Goal: Transaction & Acquisition: Purchase product/service

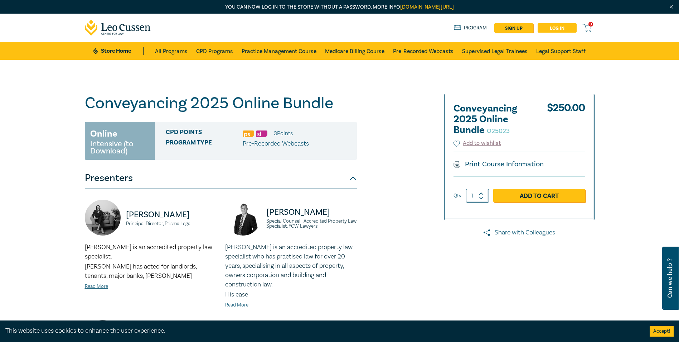
click at [551, 29] on link "Log in" at bounding box center [557, 27] width 39 height 9
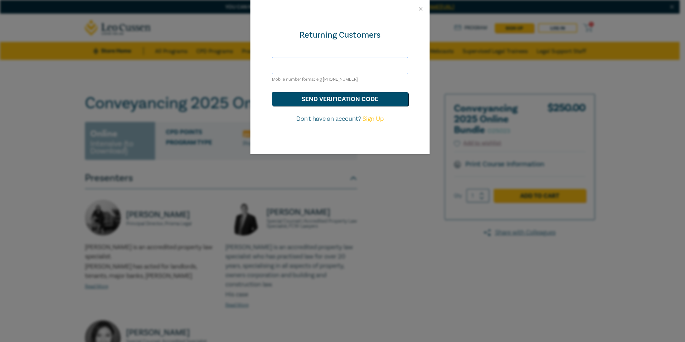
click at [325, 63] on input "text" at bounding box center [340, 65] width 136 height 17
click at [417, 22] on div "Returning Customers Mobile number format e.g +61 000000000 send verification co…" at bounding box center [339, 86] width 179 height 136
drag, startPoint x: 333, startPoint y: 63, endPoint x: 402, endPoint y: 64, distance: 68.4
click at [333, 63] on input "text" at bounding box center [340, 65] width 136 height 17
click at [347, 97] on button "send verification code" at bounding box center [340, 99] width 136 height 14
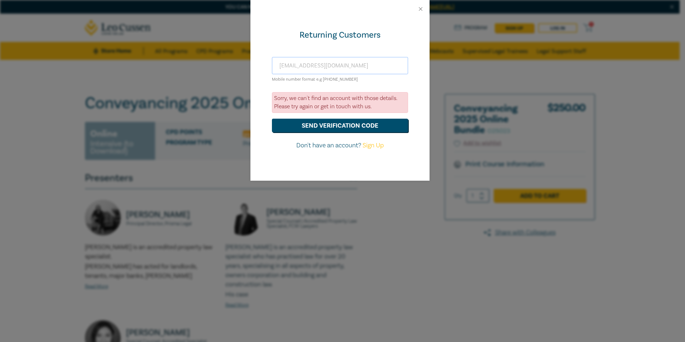
click at [354, 63] on input "[EMAIL_ADDRESS][DOMAIN_NAME]" at bounding box center [340, 65] width 136 height 17
click at [302, 66] on input "[EMAIL_ADDRESS][DOMAIN_NAME]" at bounding box center [340, 65] width 136 height 17
drag, startPoint x: 216, startPoint y: 62, endPoint x: 184, endPoint y: 61, distance: 32.6
click at [184, 61] on div "Returning Customers accounts@dandanis.com.au Mobile number format e.g +61 00000…" at bounding box center [342, 171] width 685 height 342
type input "0438801228"
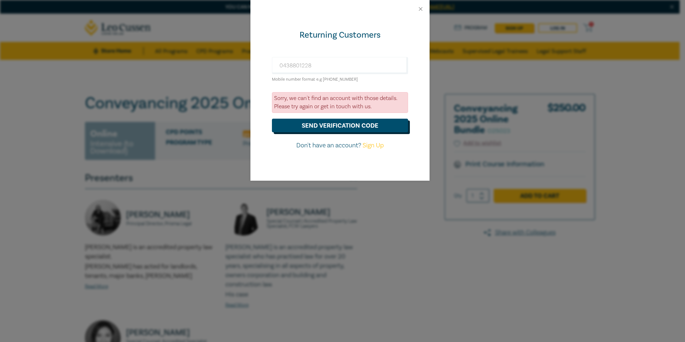
click at [352, 129] on button "send verification code" at bounding box center [340, 126] width 136 height 14
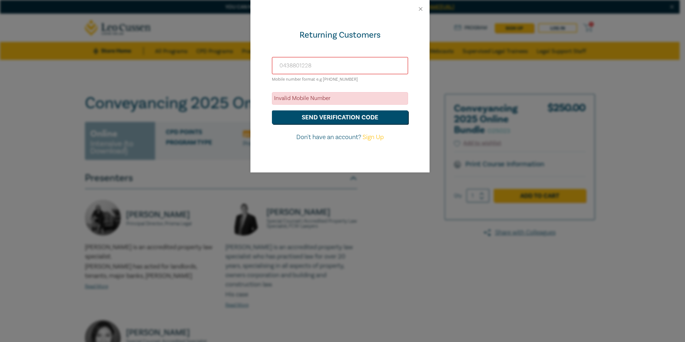
click at [335, 68] on input "0438801228" at bounding box center [340, 65] width 136 height 17
drag, startPoint x: 308, startPoint y: 63, endPoint x: 155, endPoint y: 46, distance: 153.8
click at [156, 46] on div "Returning Customers 0438801228 Mobile number format e.g +61 000000000 Invalid M…" at bounding box center [342, 171] width 685 height 342
click at [375, 137] on link "Sign Up" at bounding box center [372, 137] width 21 height 8
select select "AU"
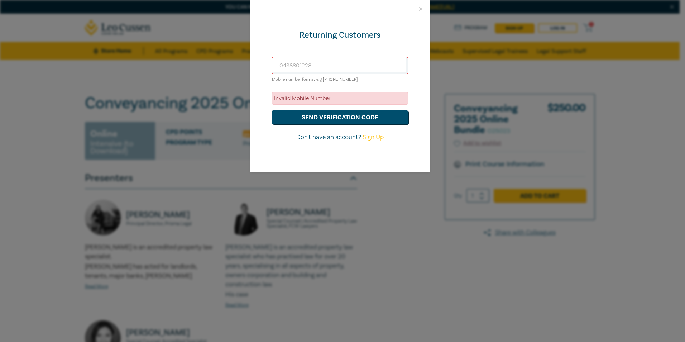
select select "AU"
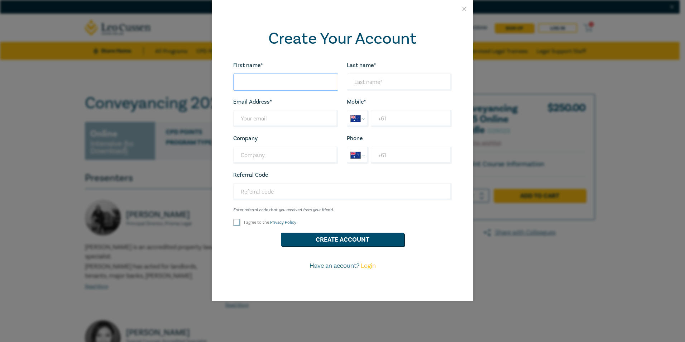
drag, startPoint x: 294, startPoint y: 83, endPoint x: 299, endPoint y: 82, distance: 4.4
click at [293, 83] on input "First name*" at bounding box center [285, 81] width 105 height 17
type input "Mary Comninacis"
type input "[EMAIL_ADDRESS][DOMAIN_NAME]"
drag, startPoint x: 255, startPoint y: 82, endPoint x: 317, endPoint y: 84, distance: 62.0
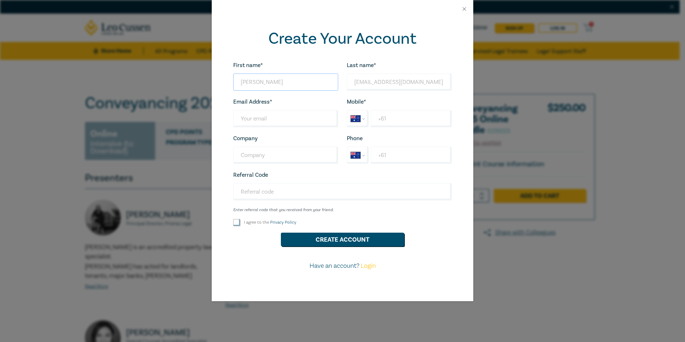
click at [317, 84] on input "Mary Comninacis" at bounding box center [285, 81] width 105 height 17
type input "[PERSON_NAME]"
drag, startPoint x: 426, startPoint y: 83, endPoint x: 278, endPoint y: 65, distance: 149.6
click at [279, 65] on div "First name* Mary Looks good! Last name* accounts@dandanis.com.au Looks good! Em…" at bounding box center [342, 169] width 227 height 216
type input "Comninacis"
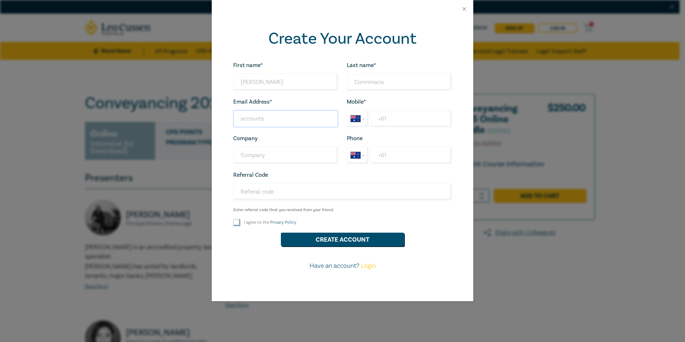
type input "[EMAIL_ADDRESS][DOMAIN_NAME]"
type input "Dandanis & Associates"
click at [420, 119] on input "+61" at bounding box center [411, 118] width 81 height 17
click at [392, 119] on input "+61 0438 801 228" at bounding box center [411, 118] width 81 height 17
type input "[PHONE_NUMBER]"
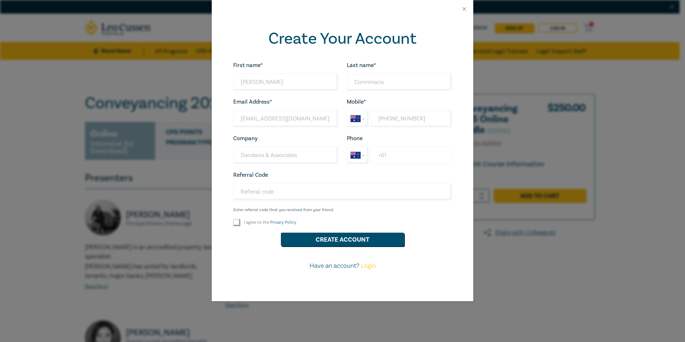
click at [426, 155] on input "+61" at bounding box center [411, 154] width 81 height 17
click at [303, 185] on input "Referral Code" at bounding box center [342, 191] width 218 height 17
click at [237, 221] on input "I agree to the Privacy Policy" at bounding box center [236, 222] width 7 height 7
checkbox input "true"
click at [365, 240] on button "Create Account" at bounding box center [342, 239] width 123 height 14
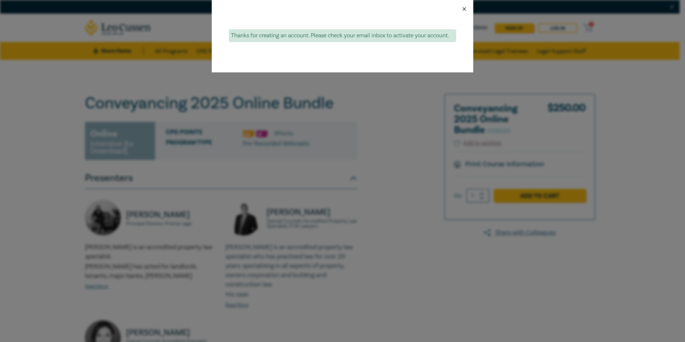
click at [463, 8] on button "Close" at bounding box center [464, 9] width 6 height 6
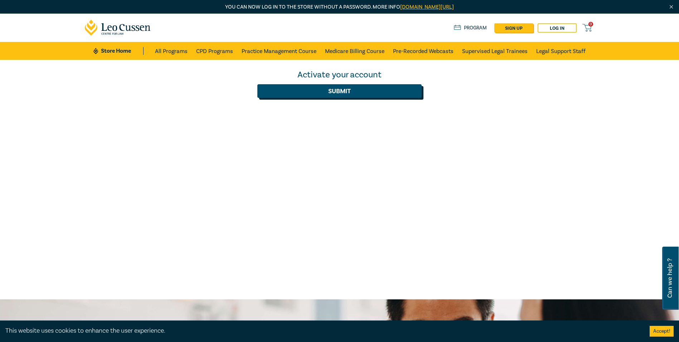
click at [342, 94] on button "Submit" at bounding box center [339, 91] width 164 height 14
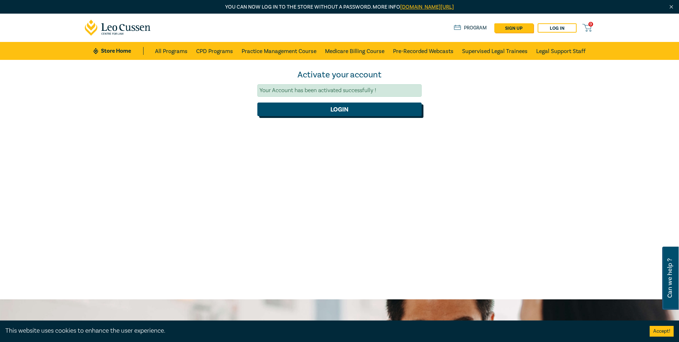
click at [359, 110] on button "Login" at bounding box center [339, 109] width 164 height 14
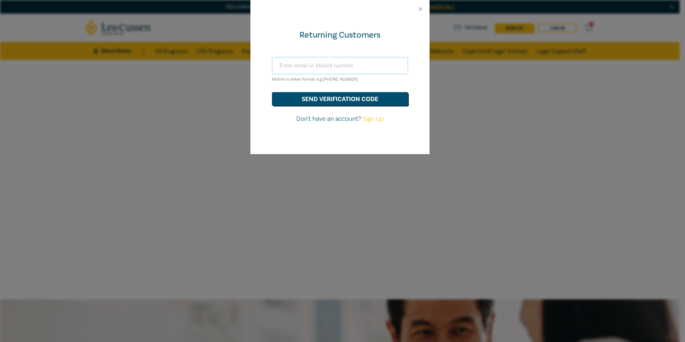
drag, startPoint x: 321, startPoint y: 64, endPoint x: 460, endPoint y: 78, distance: 139.5
click at [322, 64] on input "text" at bounding box center [340, 65] width 136 height 17
click at [656, 122] on div "Returning Customers Mobile number format e.g +61 000000000 send verification co…" at bounding box center [342, 171] width 685 height 342
drag, startPoint x: 336, startPoint y: 59, endPoint x: 335, endPoint y: 66, distance: 7.2
click at [335, 59] on input "text" at bounding box center [340, 65] width 136 height 17
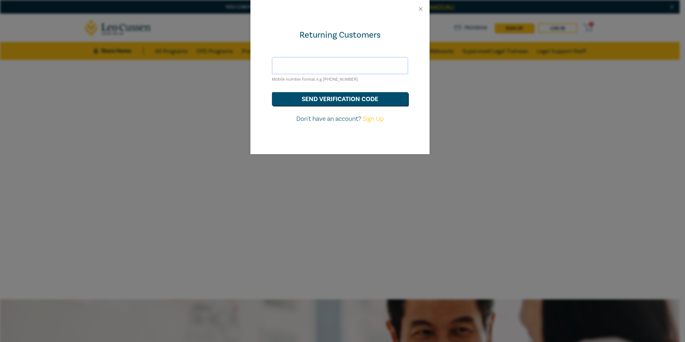
type input "[EMAIL_ADDRESS][DOMAIN_NAME]"
click at [327, 99] on button "send verification code" at bounding box center [340, 99] width 136 height 14
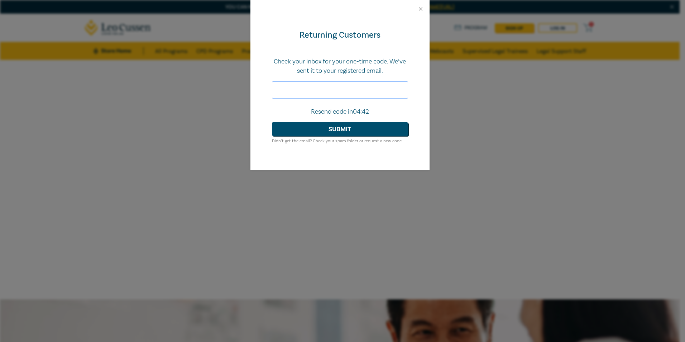
click at [336, 88] on input "text" at bounding box center [340, 89] width 136 height 17
type input "404868"
click at [346, 130] on button "Submit" at bounding box center [340, 129] width 136 height 14
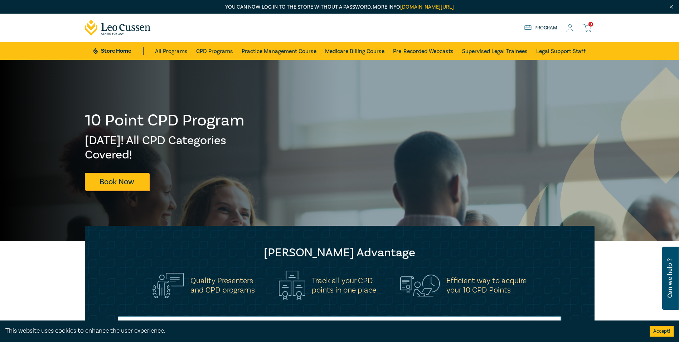
click at [570, 26] on icon at bounding box center [569, 28] width 7 height 8
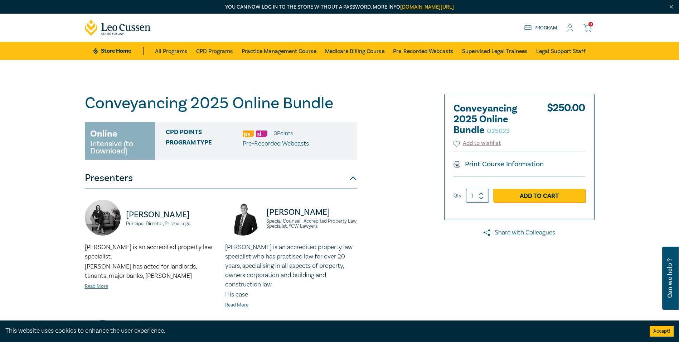
click at [395, 81] on div "Conveyancing 2025 Online Bundle O25023 Online Intensive (to Download) CPD Point…" at bounding box center [339, 295] width 679 height 470
click at [533, 197] on link "Add to Cart" at bounding box center [539, 196] width 92 height 14
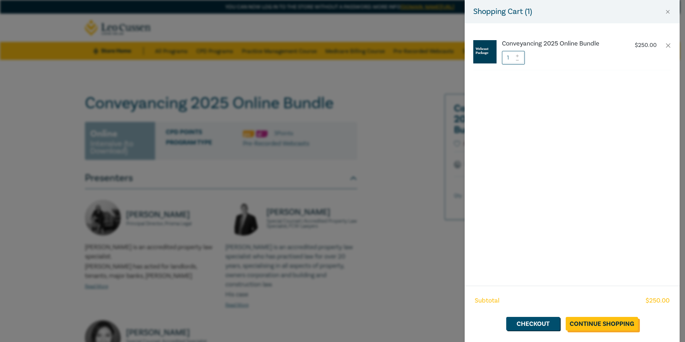
click at [614, 322] on link "Continue Shopping" at bounding box center [601, 323] width 72 height 14
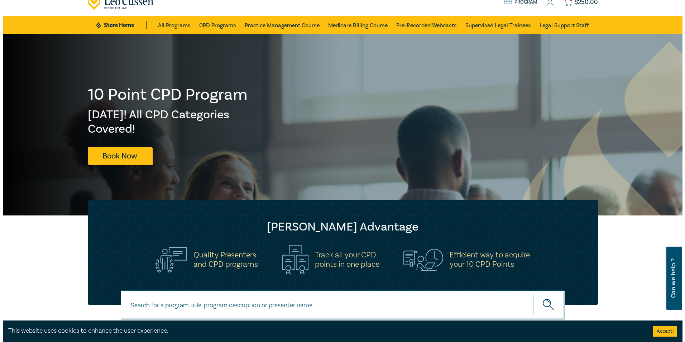
scroll to position [9, 0]
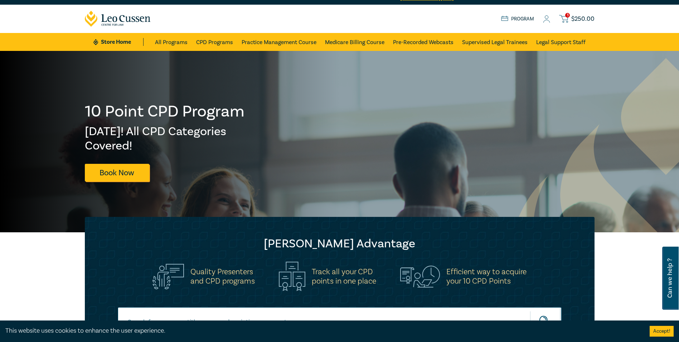
click at [582, 16] on span "$ 250.00" at bounding box center [582, 19] width 23 height 8
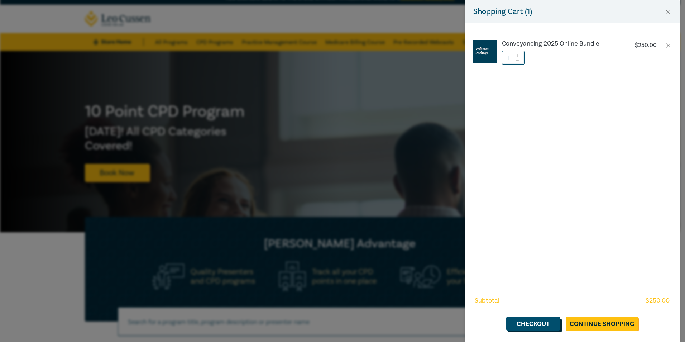
click at [540, 326] on link "Checkout" at bounding box center [533, 323] width 54 height 14
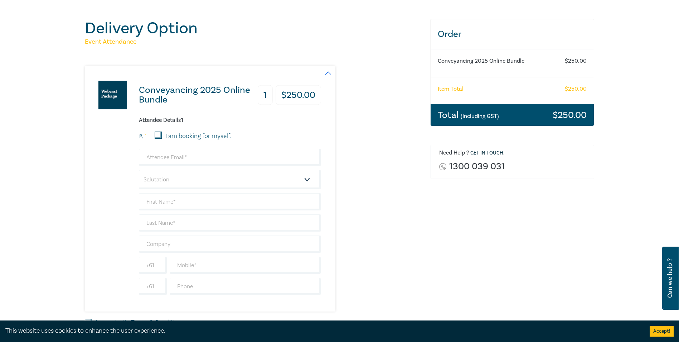
scroll to position [63, 0]
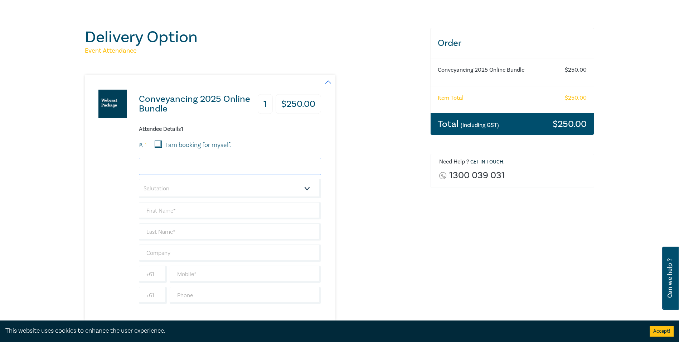
click at [159, 165] on input "email" at bounding box center [230, 166] width 182 height 17
click at [118, 149] on div "Conveyancing 2025 Online Bundle 1 $ 250.00 Attendee Details 1 1 I am booking fo…" at bounding box center [203, 197] width 236 height 245
click at [197, 164] on input "email" at bounding box center [230, 166] width 182 height 17
click at [96, 192] on div "Conveyancing 2025 Online Bundle 1 $ 250.00 Attendee Details 1 1 I am booking fo…" at bounding box center [203, 197] width 236 height 245
drag, startPoint x: 185, startPoint y: 169, endPoint x: 63, endPoint y: 164, distance: 122.2
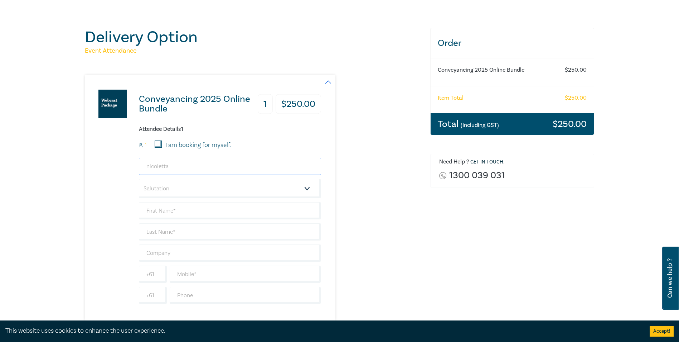
click at [64, 164] on div "Delivery Option Event Attendance Conveyancing 2025 Online Bundle 1 $ 250.00 Att…" at bounding box center [339, 201] width 679 height 408
paste input ".georgantas@dandanis.com.au"
type input "nicoletta.georgantas@dandanis.com.au"
click at [309, 187] on select "Salutation Mr. Mrs. Ms. Miss Dr. Prof. Other" at bounding box center [230, 188] width 182 height 19
select select "Miss"
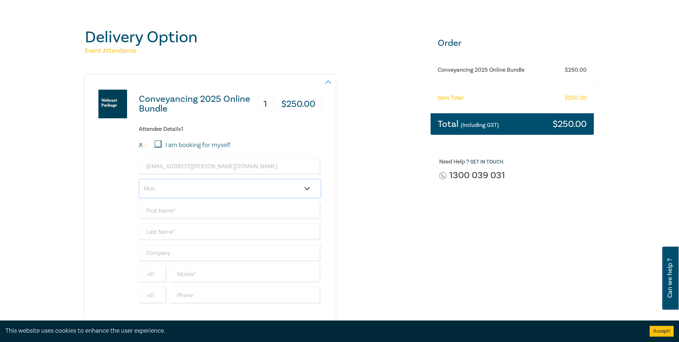
click at [139, 179] on select "Salutation Mr. Mrs. Ms. Miss Dr. Prof. Other" at bounding box center [230, 188] width 182 height 19
click at [192, 209] on input "text" at bounding box center [230, 210] width 182 height 17
type input "Nicoletta"
click at [184, 227] on input "text" at bounding box center [230, 231] width 182 height 17
type input "Georgantas"
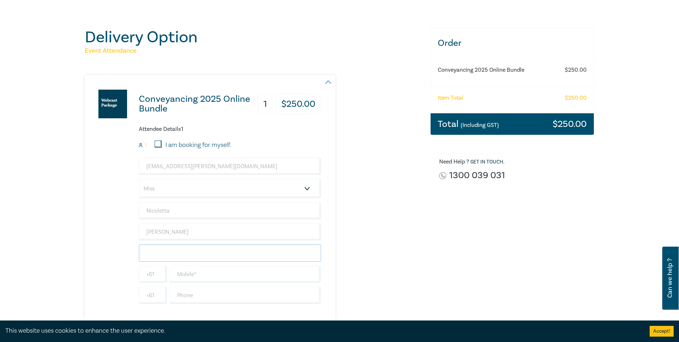
click at [180, 247] on input "text" at bounding box center [230, 252] width 182 height 17
type input "Dandanis & Associates"
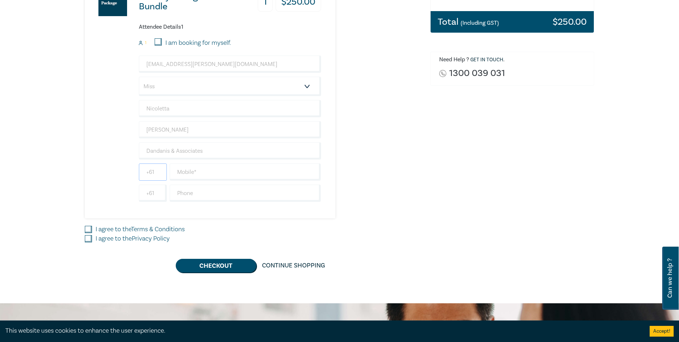
scroll to position [197, 0]
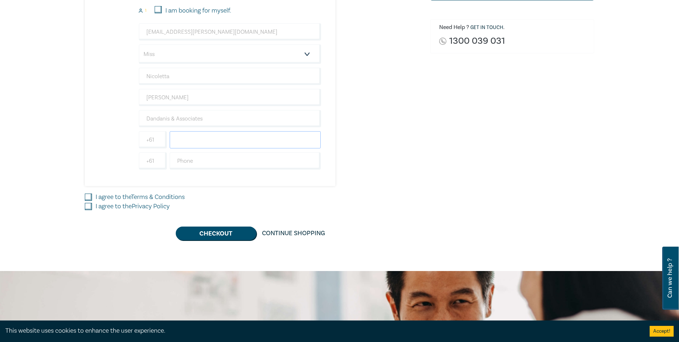
click at [229, 140] on input "text" at bounding box center [245, 139] width 151 height 17
type input "7"
type input "0438801228"
drag, startPoint x: 92, startPoint y: 197, endPoint x: 89, endPoint y: 205, distance: 9.1
click at [92, 197] on div "I agree to the Terms & Conditions" at bounding box center [253, 196] width 337 height 9
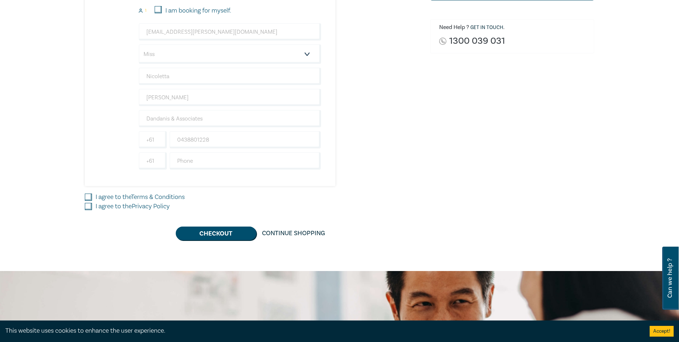
click at [86, 207] on input "I agree to the Privacy Policy" at bounding box center [88, 206] width 7 height 7
checkbox input "true"
click at [88, 196] on input "I agree to the Terms & Conditions" at bounding box center [88, 196] width 7 height 7
checkbox input "true"
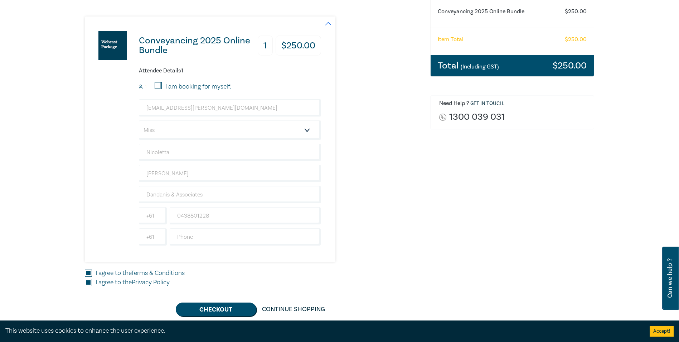
scroll to position [206, 0]
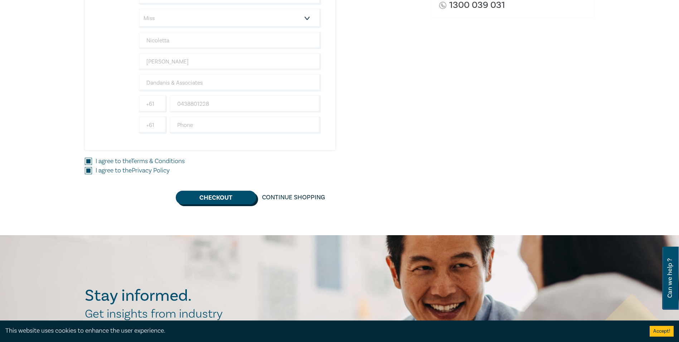
click at [220, 197] on button "Checkout" at bounding box center [216, 197] width 81 height 14
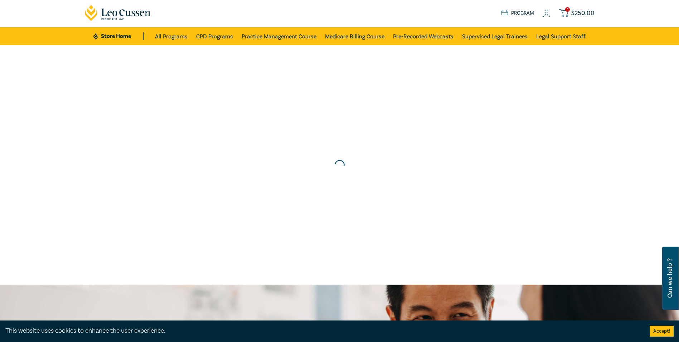
scroll to position [0, 0]
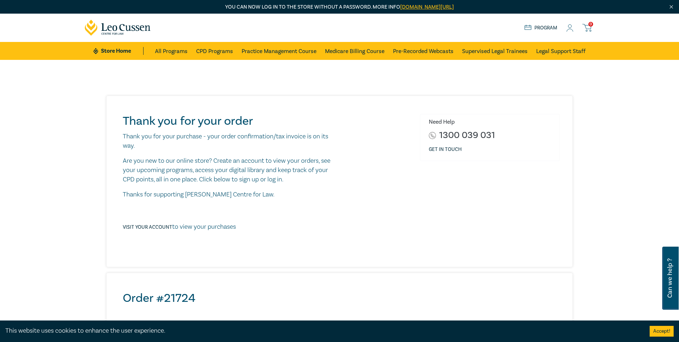
click at [539, 23] on div "Store Home About us Program 0" at bounding box center [559, 27] width 70 height 9
click at [541, 28] on link "Program" at bounding box center [540, 28] width 33 height 8
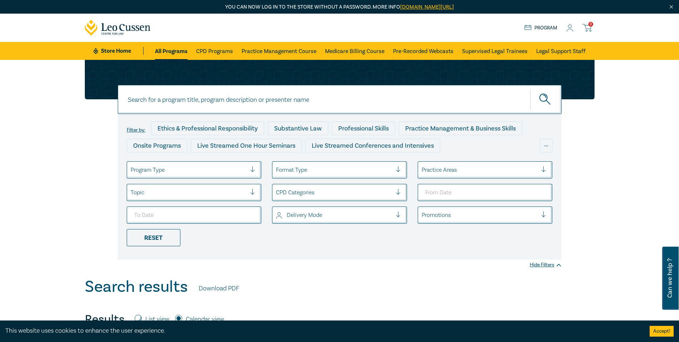
click at [113, 49] on link "Store Home" at bounding box center [118, 51] width 50 height 8
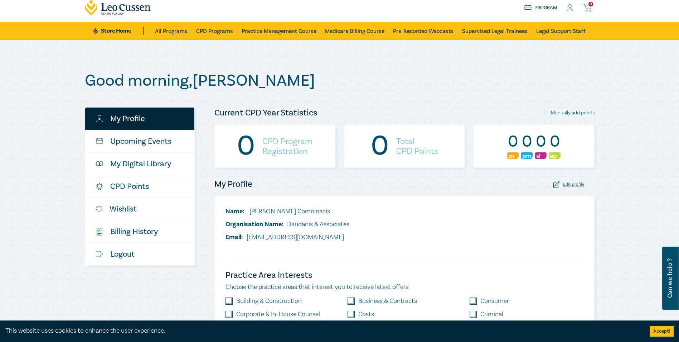
scroll to position [81, 0]
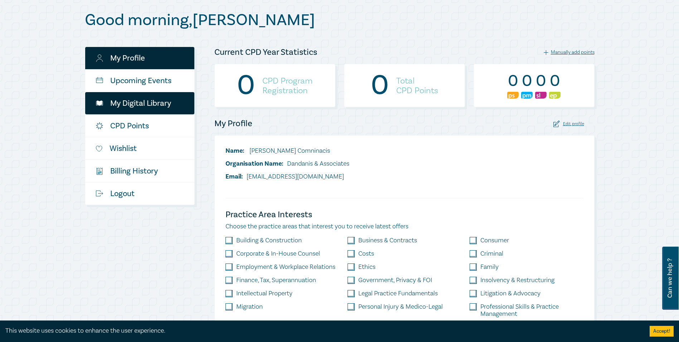
click at [154, 101] on link "My Digital Library" at bounding box center [139, 103] width 109 height 22
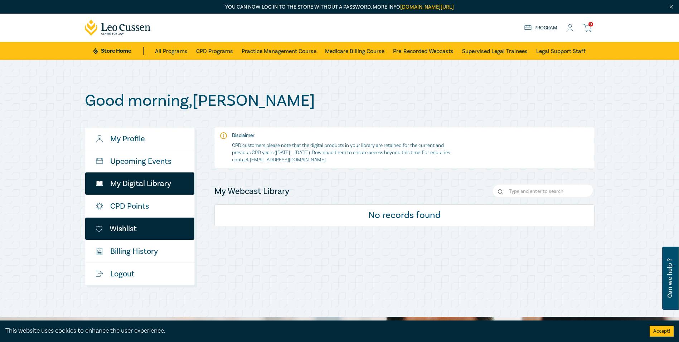
click at [142, 226] on link "Wishlist" at bounding box center [139, 228] width 109 height 22
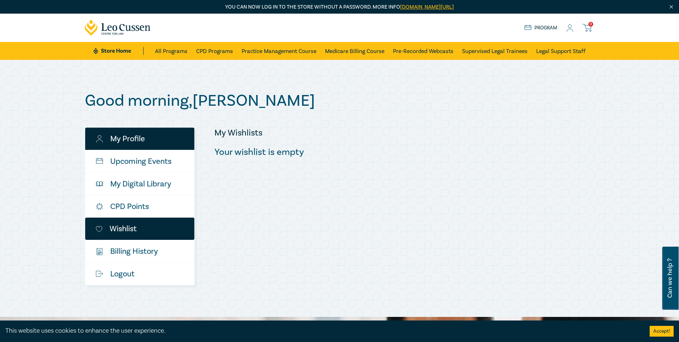
click at [151, 141] on link "My Profile" at bounding box center [139, 138] width 109 height 22
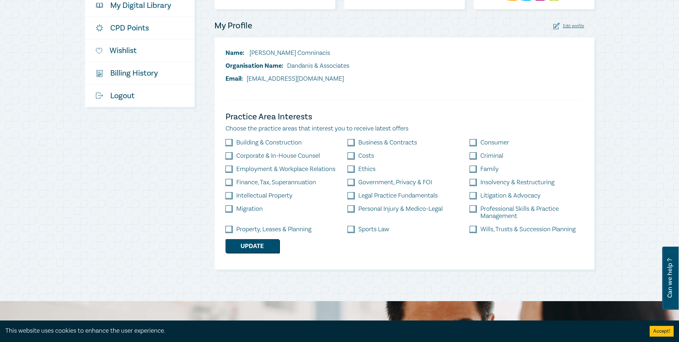
scroll to position [188, 0]
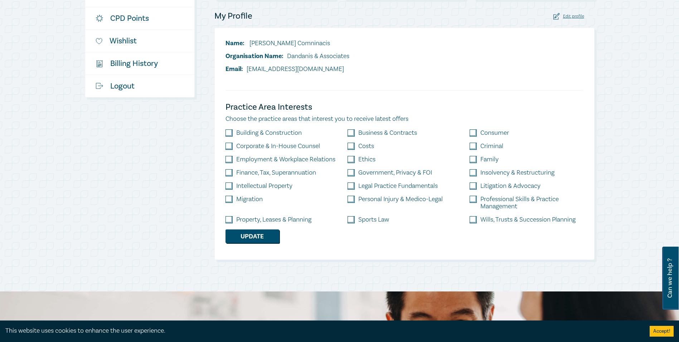
click at [228, 132] on input "checkbox" at bounding box center [229, 132] width 7 height 7
checkbox input "true"
click at [232, 224] on div "Property, Leases & Planning" at bounding box center [282, 222] width 122 height 13
click at [227, 219] on input "checkbox" at bounding box center [229, 219] width 7 height 7
checkbox input "true"
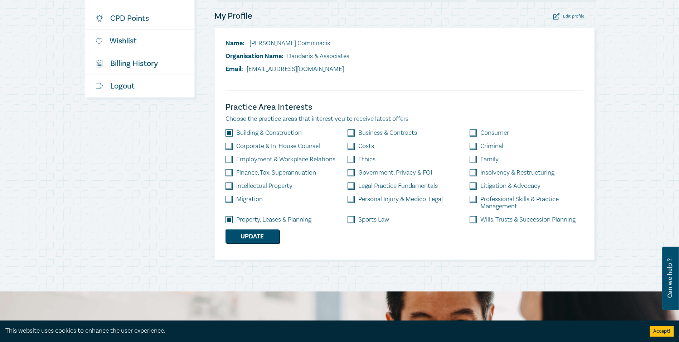
click at [472, 161] on input "checkbox" at bounding box center [473, 159] width 7 height 7
checkbox input "true"
click at [474, 187] on input "checkbox" at bounding box center [473, 185] width 7 height 7
checkbox input "true"
click at [474, 220] on input "checkbox" at bounding box center [473, 219] width 7 height 7
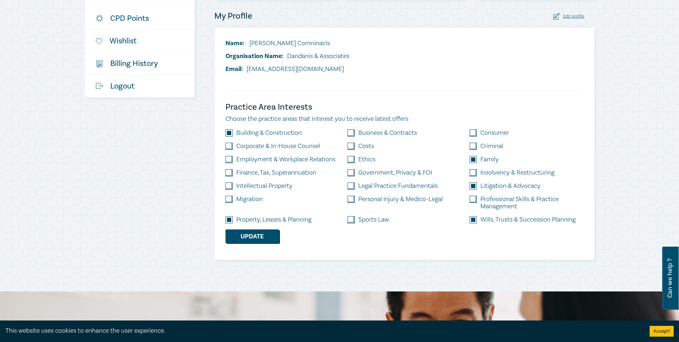
checkbox input "true"
drag, startPoint x: 474, startPoint y: 197, endPoint x: 475, endPoint y: 182, distance: 15.5
click at [474, 196] on input "checkbox" at bounding box center [473, 198] width 7 height 7
checkbox input "true"
click at [475, 172] on input "checkbox" at bounding box center [473, 172] width 7 height 7
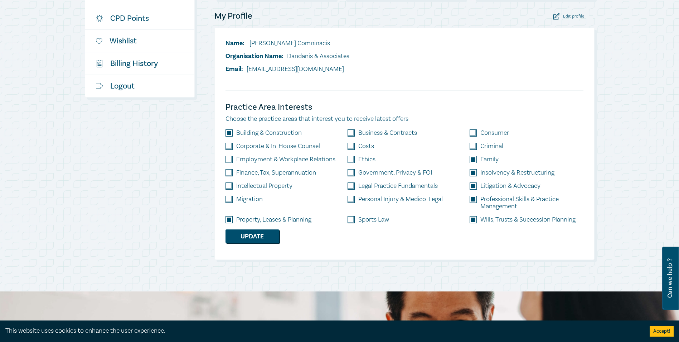
click at [475, 169] on div "Family" at bounding box center [526, 162] width 122 height 13
click at [473, 171] on input "checkbox" at bounding box center [473, 172] width 7 height 7
checkbox input "false"
click at [473, 158] on input "checkbox" at bounding box center [473, 159] width 7 height 7
checkbox input "false"
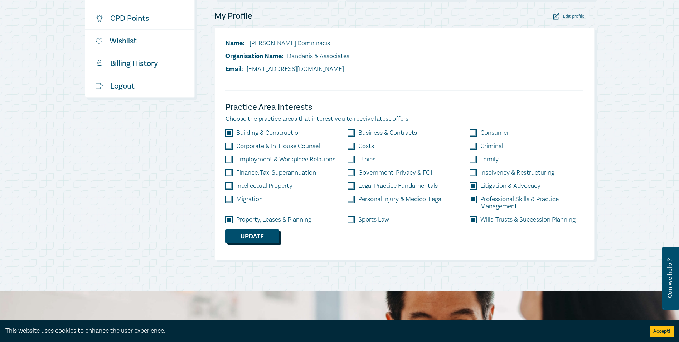
click at [264, 235] on button "Update" at bounding box center [253, 236] width 54 height 14
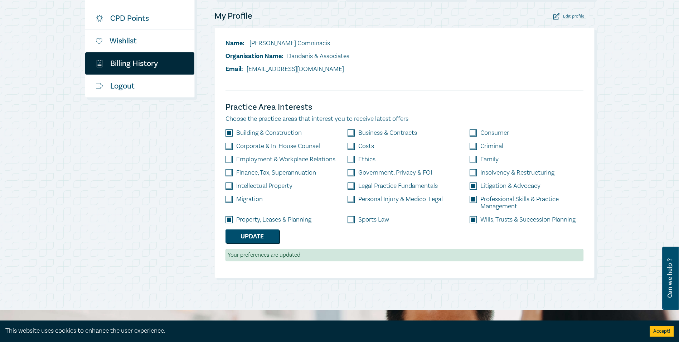
click at [149, 66] on link "$ Billing History" at bounding box center [139, 63] width 109 height 22
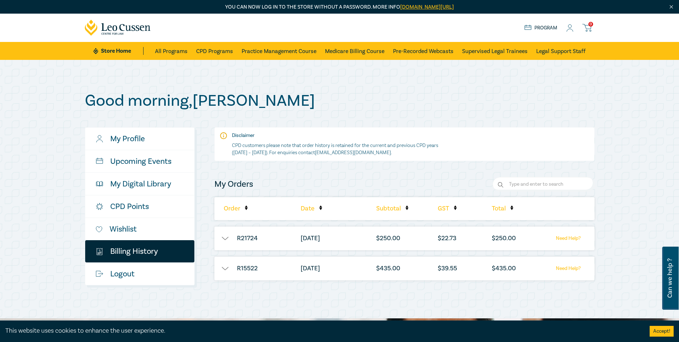
click at [223, 237] on button "button" at bounding box center [224, 237] width 21 height 7
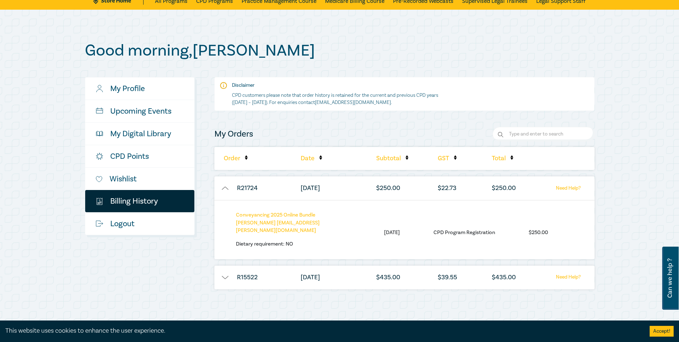
scroll to position [54, 0]
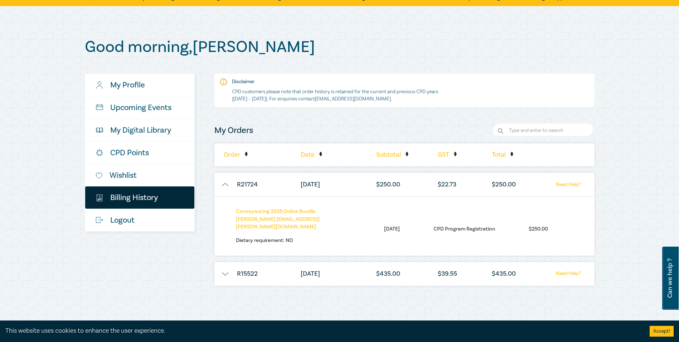
click at [222, 273] on button "button" at bounding box center [224, 273] width 21 height 7
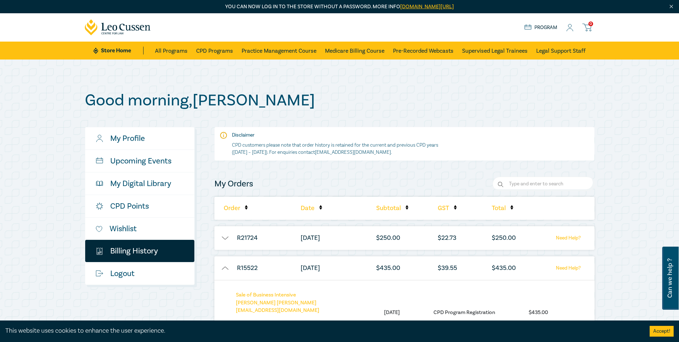
scroll to position [0, 0]
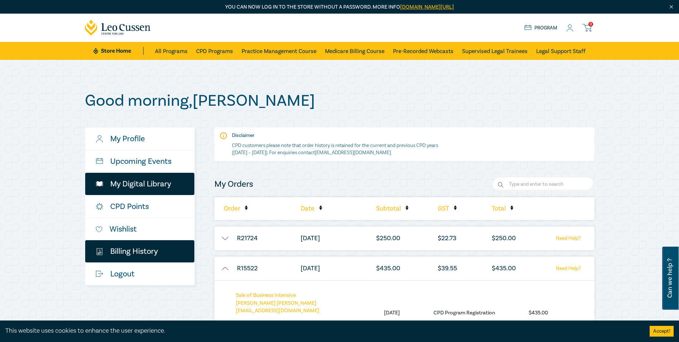
click at [130, 187] on link "My Digital Library" at bounding box center [139, 184] width 109 height 22
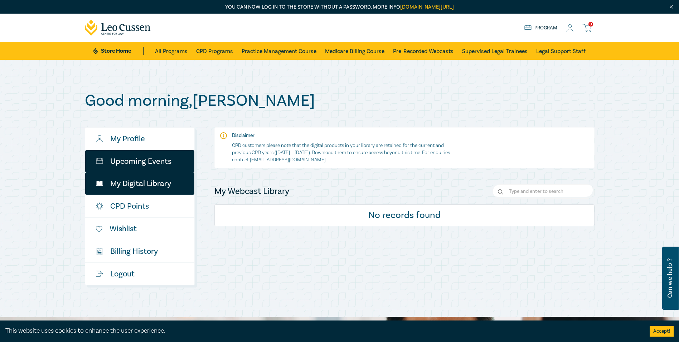
click at [141, 162] on link "Upcoming Events" at bounding box center [139, 161] width 109 height 22
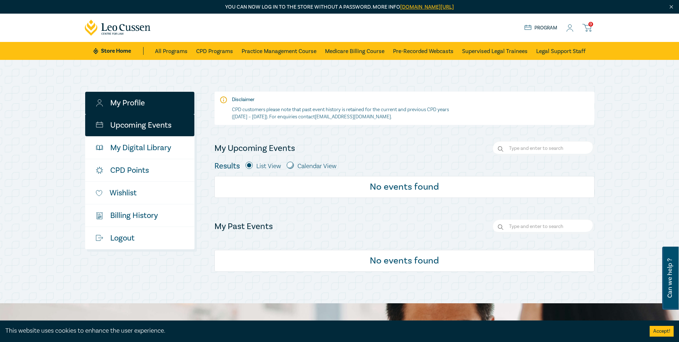
click at [132, 103] on link "My Profile" at bounding box center [139, 103] width 109 height 22
